Goal: Information Seeking & Learning: Learn about a topic

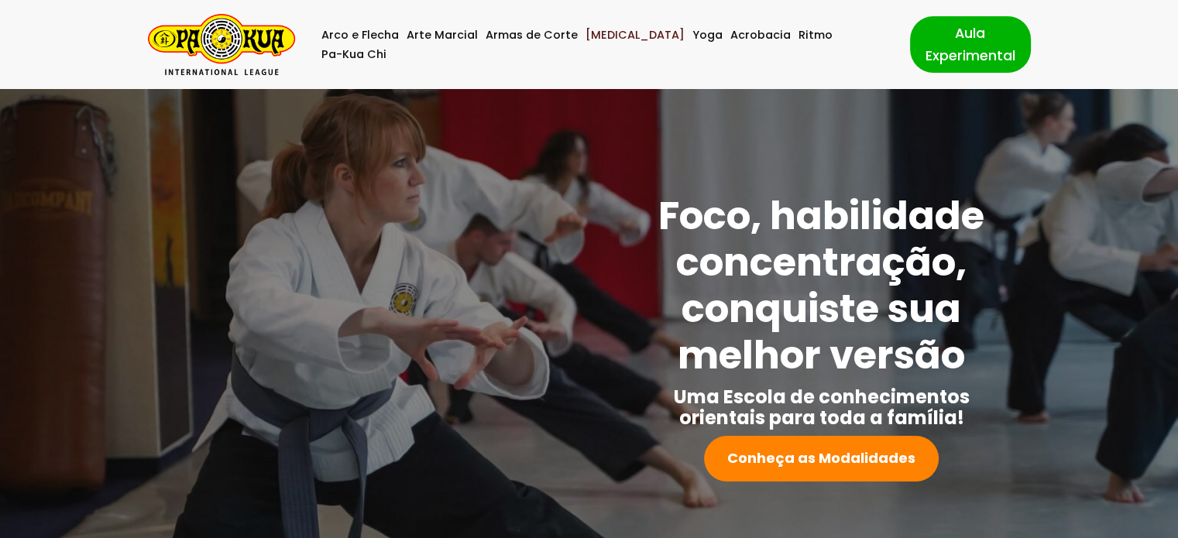
click at [606, 43] on link "[MEDICAL_DATA]" at bounding box center [634, 35] width 99 height 19
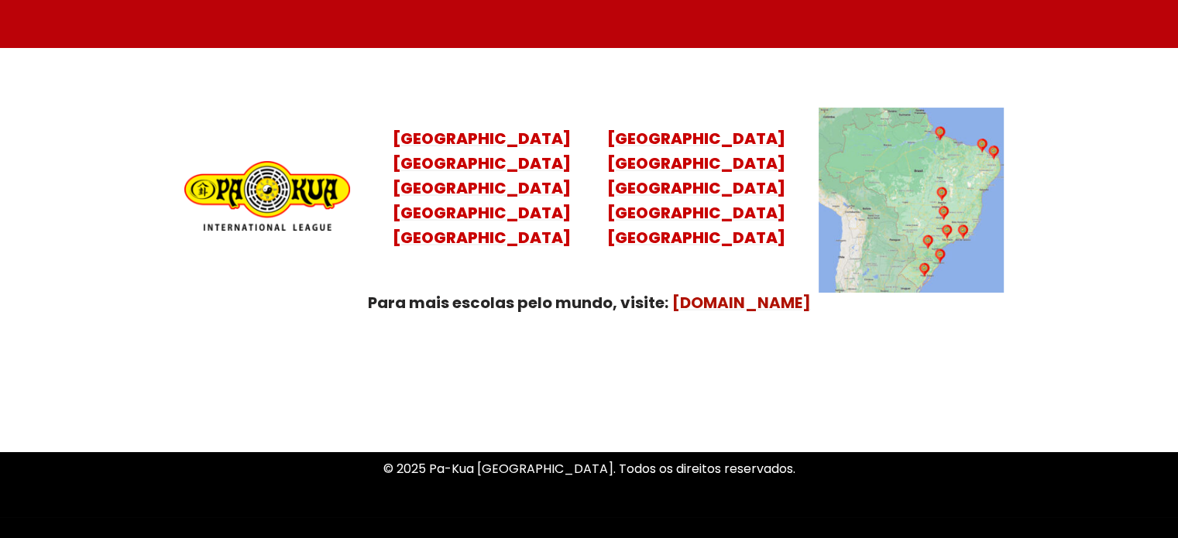
scroll to position [6297, 0]
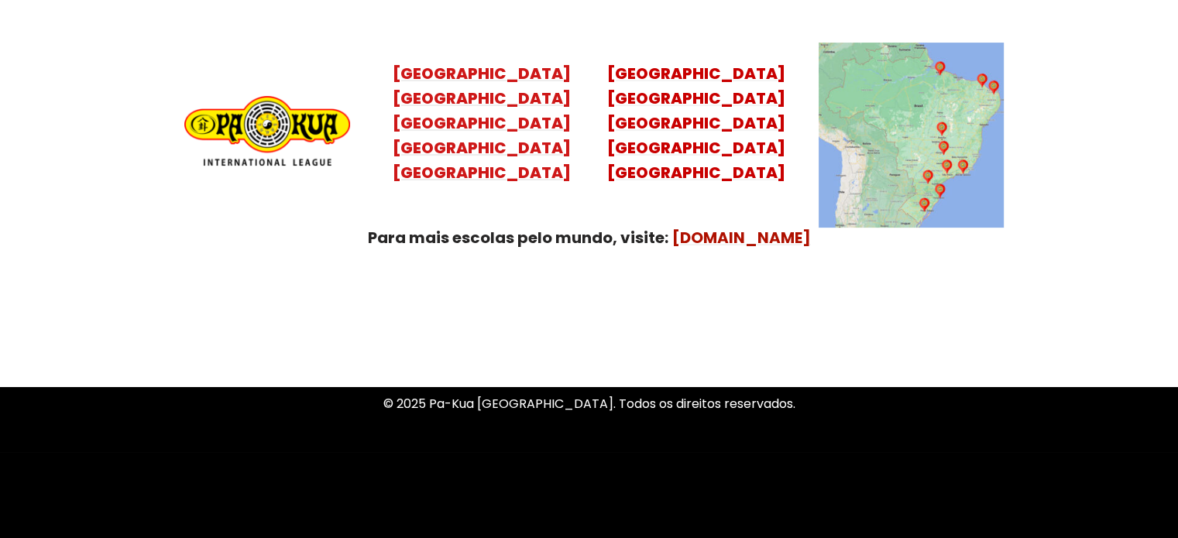
drag, startPoint x: 654, startPoint y: 280, endPoint x: 493, endPoint y: 130, distance: 220.3
click at [493, 130] on mark "[GEOGRAPHIC_DATA] [GEOGRAPHIC_DATA] [GEOGRAPHIC_DATA] [GEOGRAPHIC_DATA]" at bounding box center [482, 136] width 178 height 96
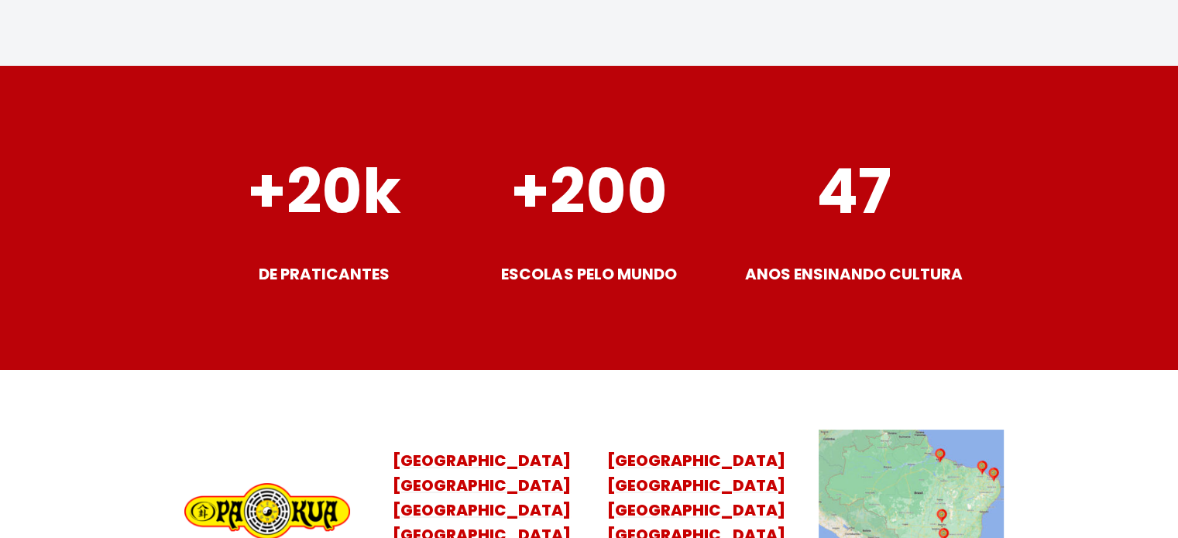
scroll to position [6220, 0]
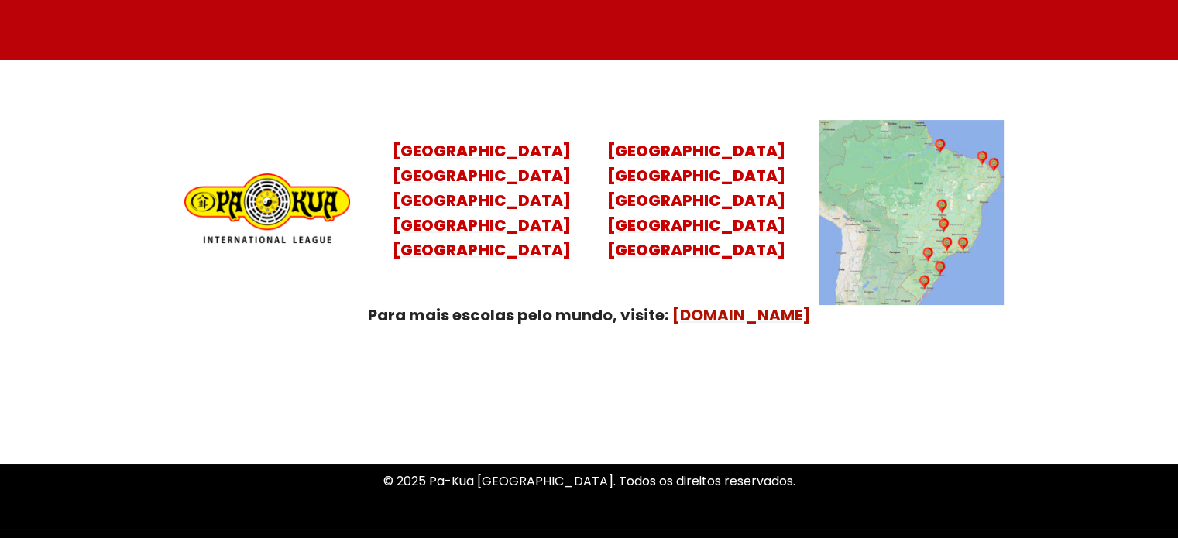
click at [911, 210] on img at bounding box center [911, 212] width 185 height 185
click at [478, 213] on mark "[GEOGRAPHIC_DATA] [GEOGRAPHIC_DATA] [GEOGRAPHIC_DATA] [GEOGRAPHIC_DATA]" at bounding box center [482, 213] width 178 height 96
